Goal: Find specific page/section: Find specific page/section

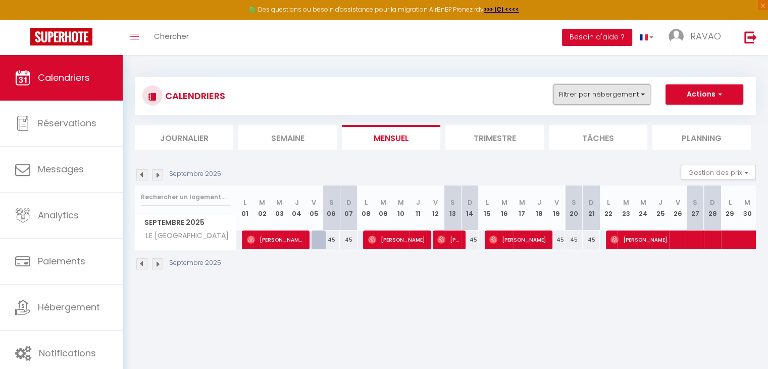
click at [584, 95] on button "Filtrer par hébergement" at bounding box center [602, 94] width 97 height 20
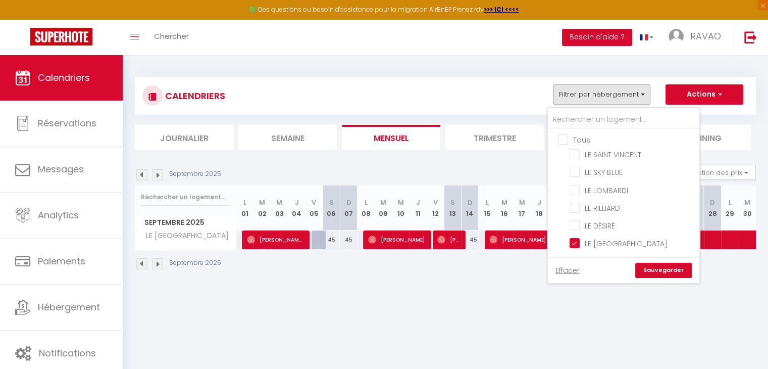
click at [570, 139] on input "Tous" at bounding box center [634, 139] width 152 height 10
checkbox input "true"
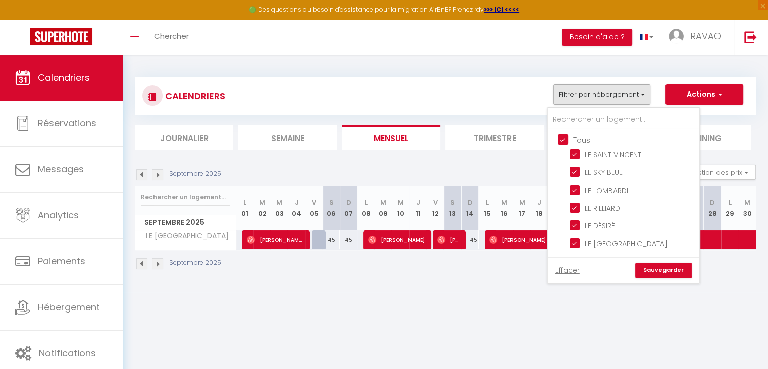
checkbox input "true"
click at [669, 269] on link "Sauvegarder" at bounding box center [663, 270] width 57 height 15
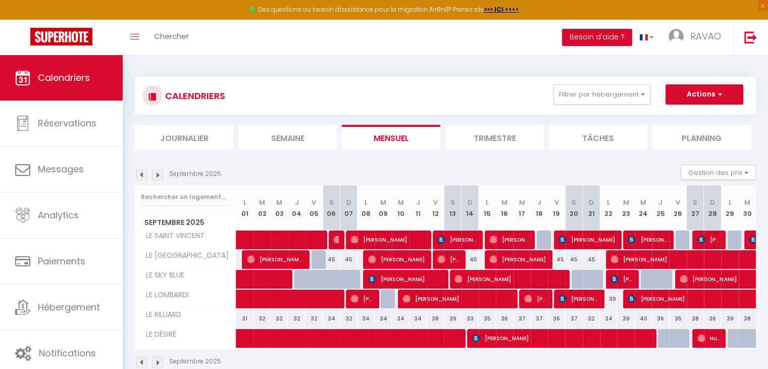
click at [196, 132] on li "Journalier" at bounding box center [184, 137] width 98 height 25
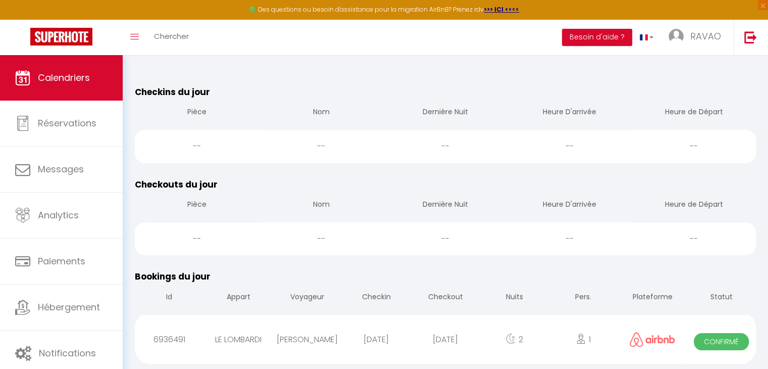
scroll to position [101, 0]
